Goal: Information Seeking & Learning: Learn about a topic

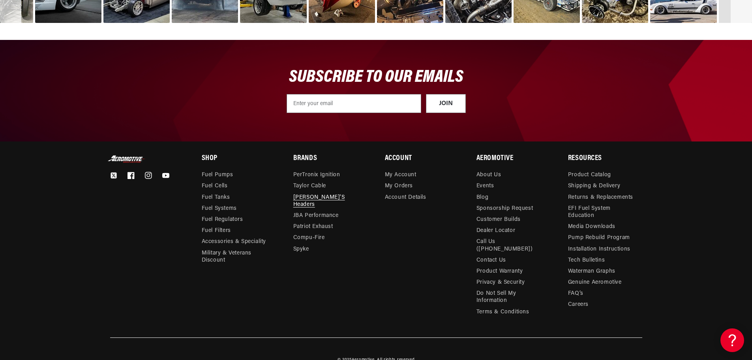
scroll to position [2767, 0]
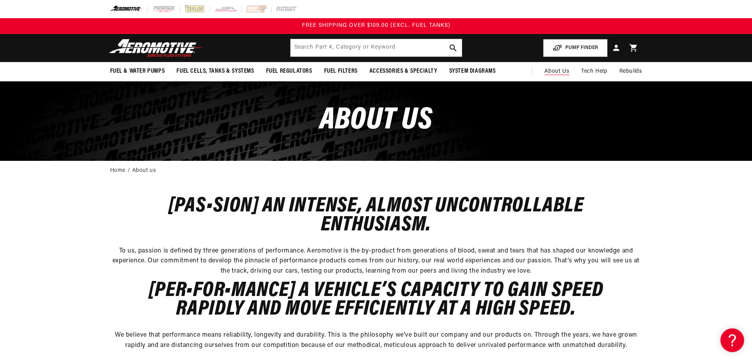
click at [555, 69] on span "About Us" at bounding box center [556, 71] width 25 height 6
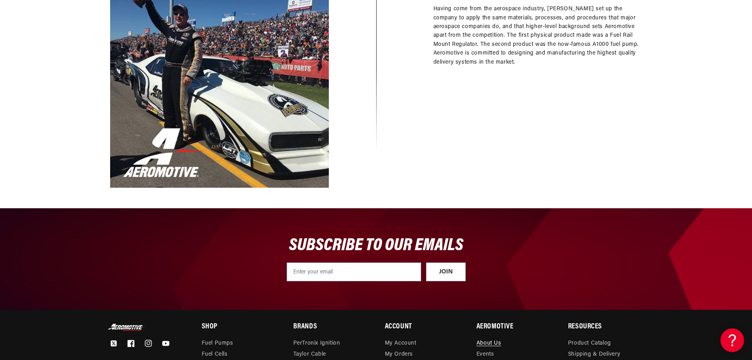
scroll to position [868, 0]
